Goal: Task Accomplishment & Management: Manage account settings

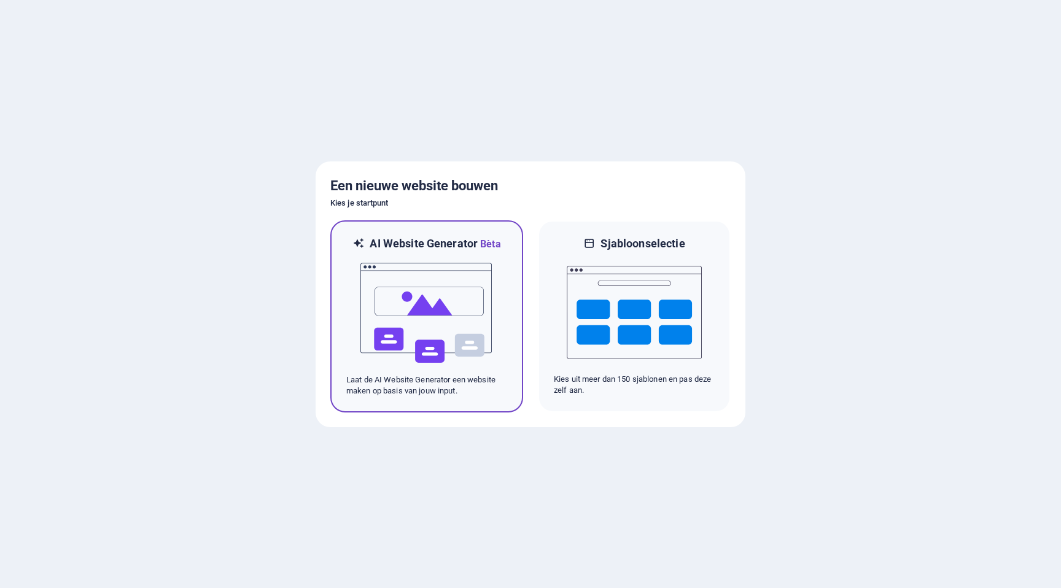
click at [489, 306] on img at bounding box center [426, 313] width 135 height 123
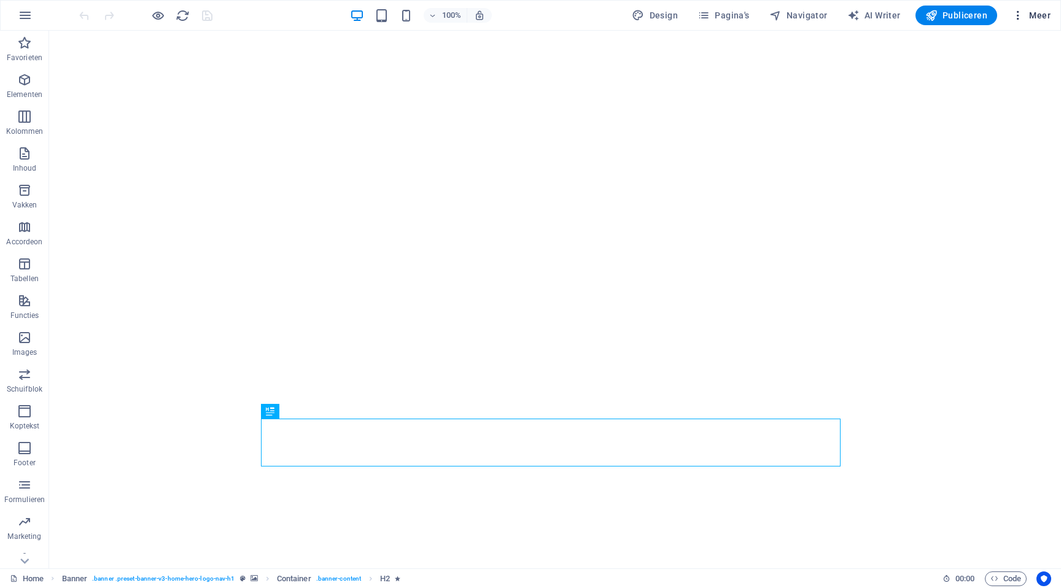
click at [1047, 19] on span "Meer" at bounding box center [1031, 15] width 39 height 12
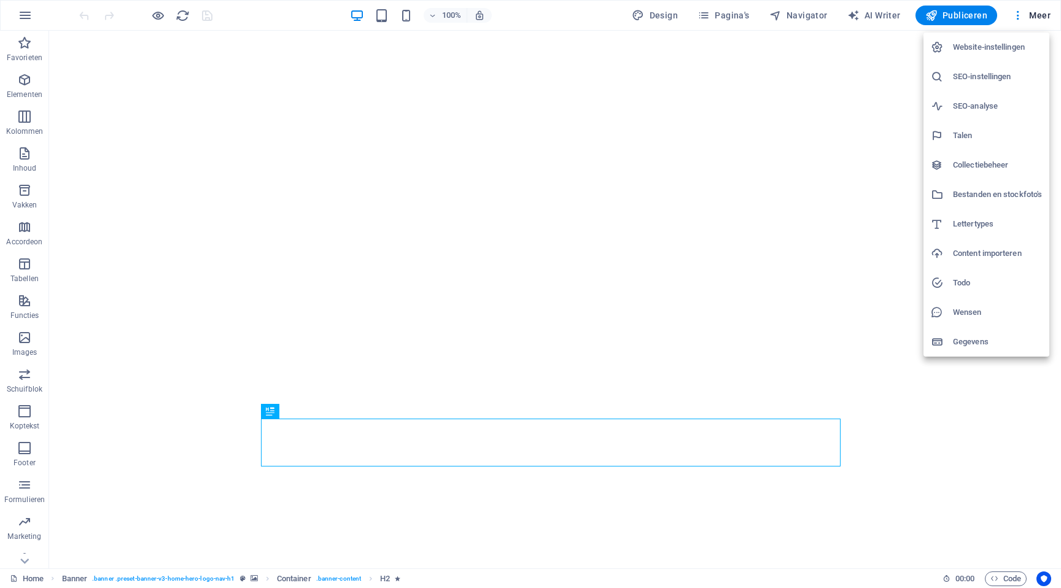
click at [1024, 44] on h6 "Website-instellingen" at bounding box center [997, 47] width 89 height 15
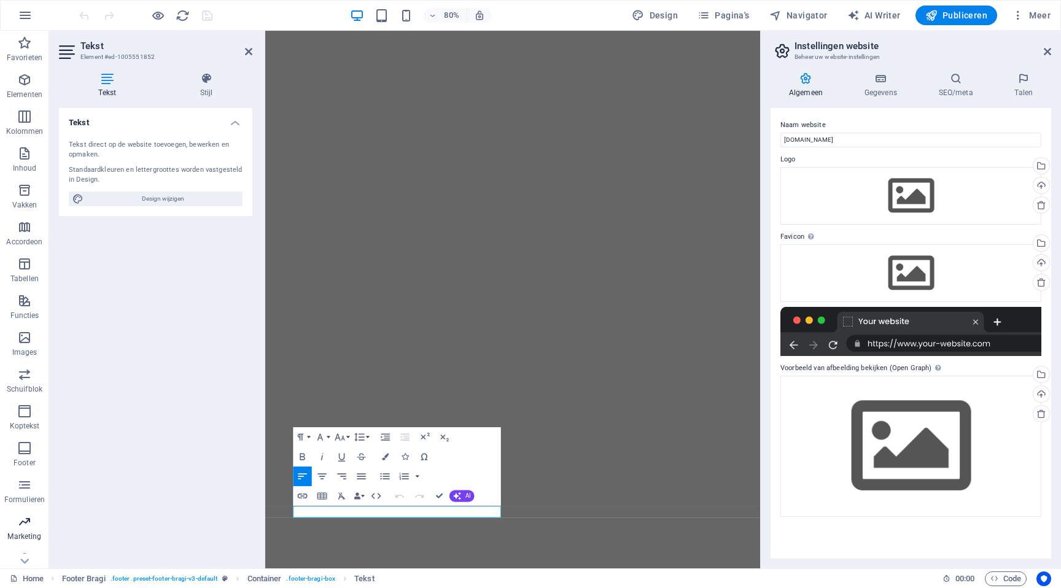
click at [230, 498] on div "Tekst Tekst direct op de website toevoegen, bewerken en opmaken. Standaardkleur…" at bounding box center [155, 333] width 193 height 451
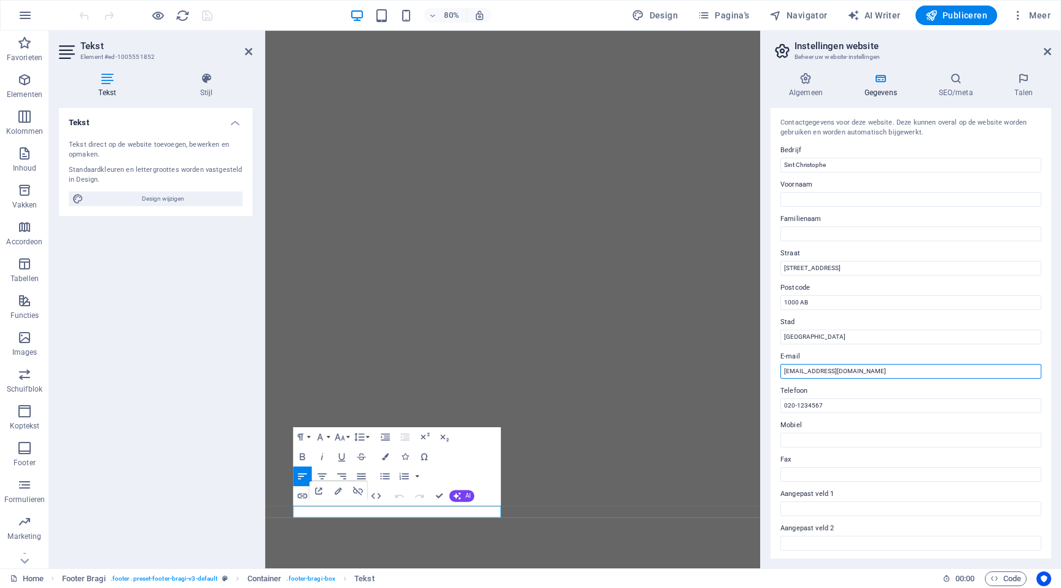
click at [935, 372] on input "[EMAIL_ADDRESS][DOMAIN_NAME]" at bounding box center [911, 371] width 261 height 15
click at [928, 368] on input "[EMAIL_ADDRESS][DOMAIN_NAME]" at bounding box center [911, 371] width 261 height 15
drag, startPoint x: 889, startPoint y: 370, endPoint x: 801, endPoint y: 367, distance: 87.3
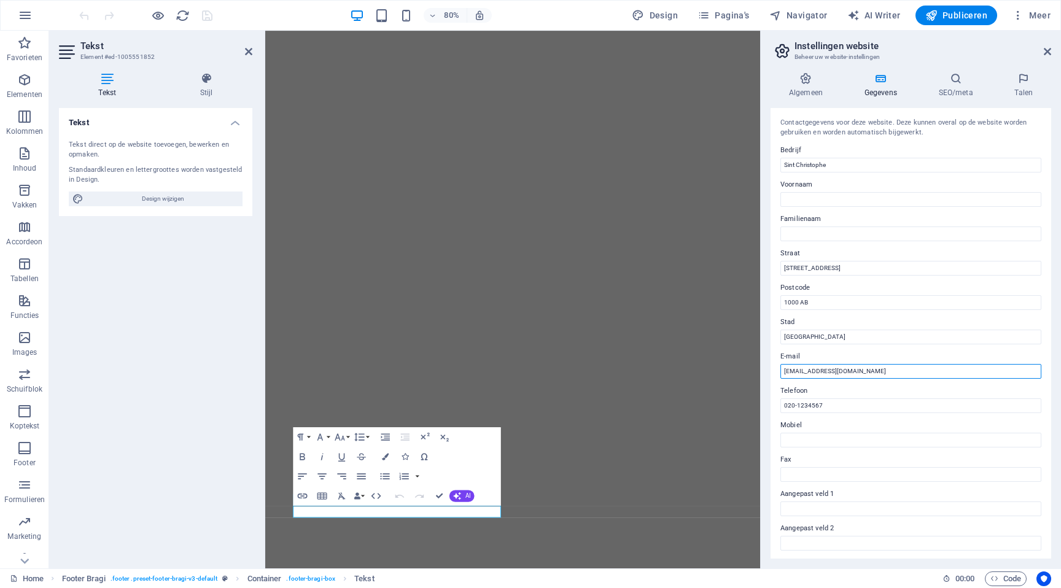
click at [801, 367] on input "[EMAIL_ADDRESS][DOMAIN_NAME]" at bounding box center [911, 371] width 261 height 15
